Goal: Information Seeking & Learning: Compare options

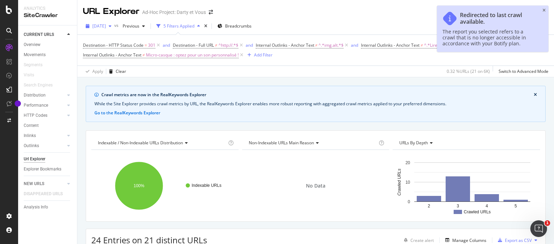
click at [114, 29] on div "[DATE]" at bounding box center [98, 26] width 31 height 10
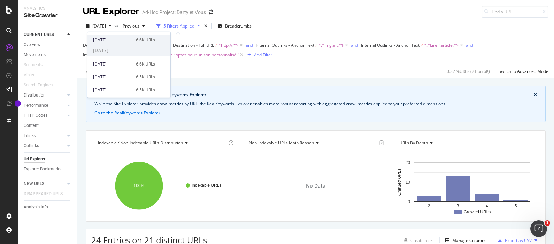
click at [116, 42] on div "[DATE]" at bounding box center [112, 40] width 39 height 6
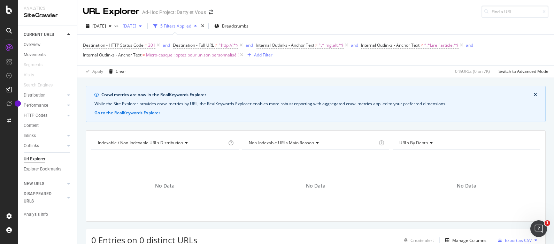
click at [136, 25] on span "[DATE]" at bounding box center [128, 26] width 16 height 6
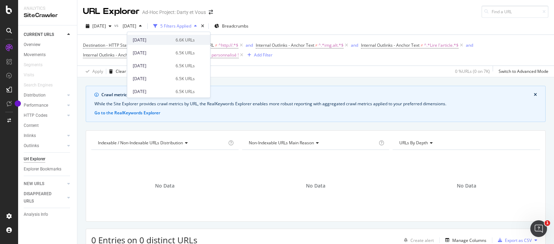
click at [169, 41] on div "[DATE] 6.6K URLs" at bounding box center [164, 40] width 62 height 6
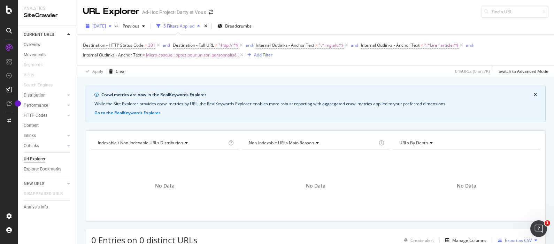
click at [106, 26] on span "[DATE]" at bounding box center [99, 26] width 14 height 6
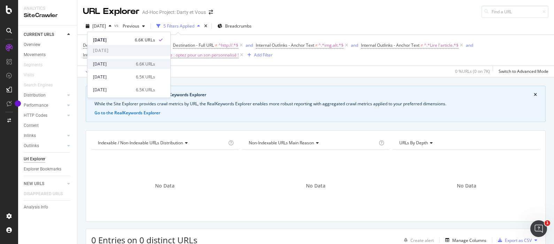
click at [125, 61] on div "[DATE]" at bounding box center [112, 64] width 39 height 6
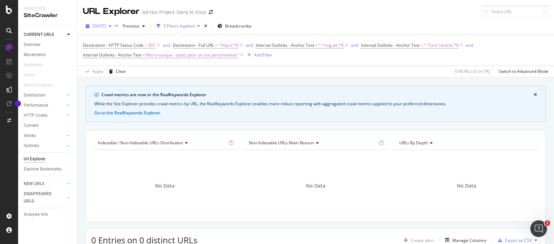
click at [110, 29] on div "[DATE]" at bounding box center [98, 26] width 31 height 10
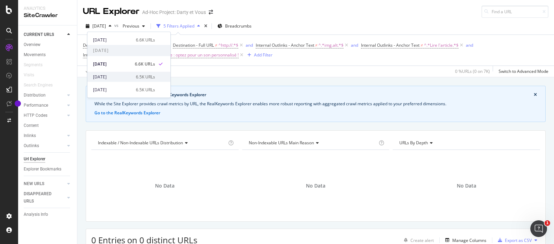
click at [124, 74] on div "[DATE]" at bounding box center [112, 77] width 39 height 6
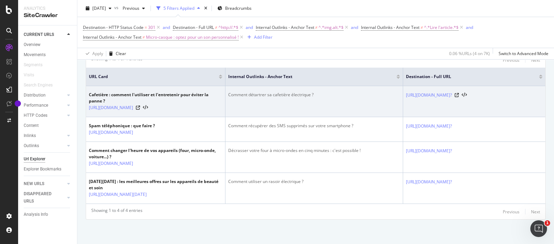
scroll to position [245, 0]
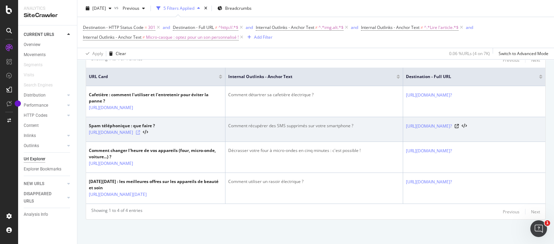
click at [140, 130] on icon at bounding box center [138, 132] width 4 height 4
